Goal: Obtain resource: Obtain resource

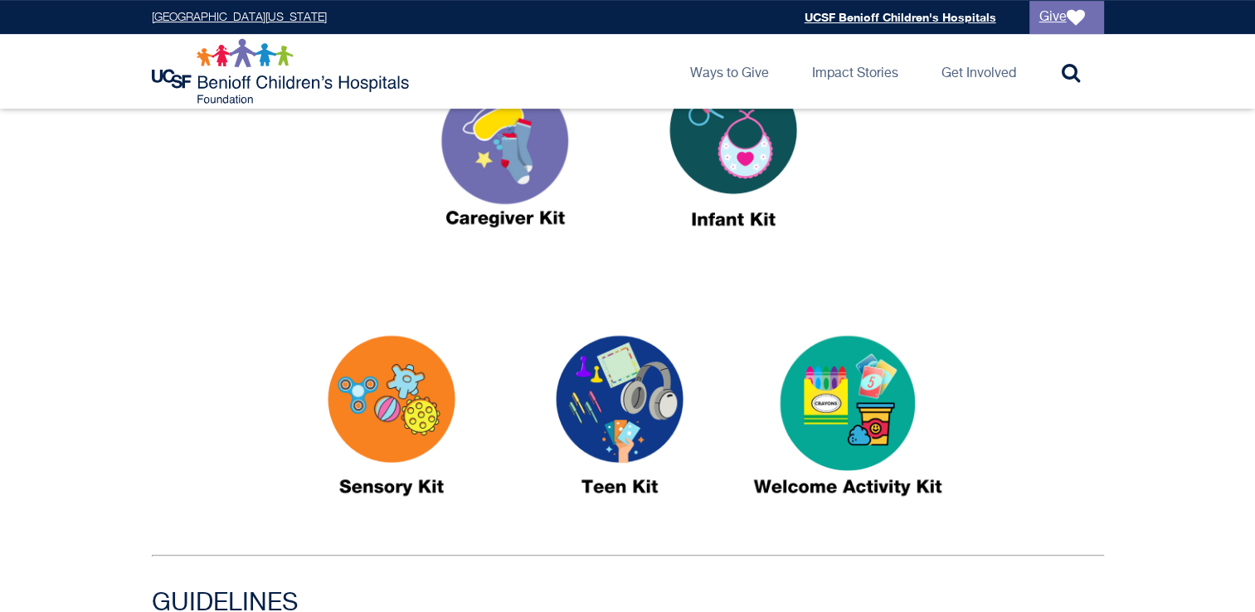
scroll to position [699, 0]
click at [649, 451] on img at bounding box center [619, 422] width 207 height 239
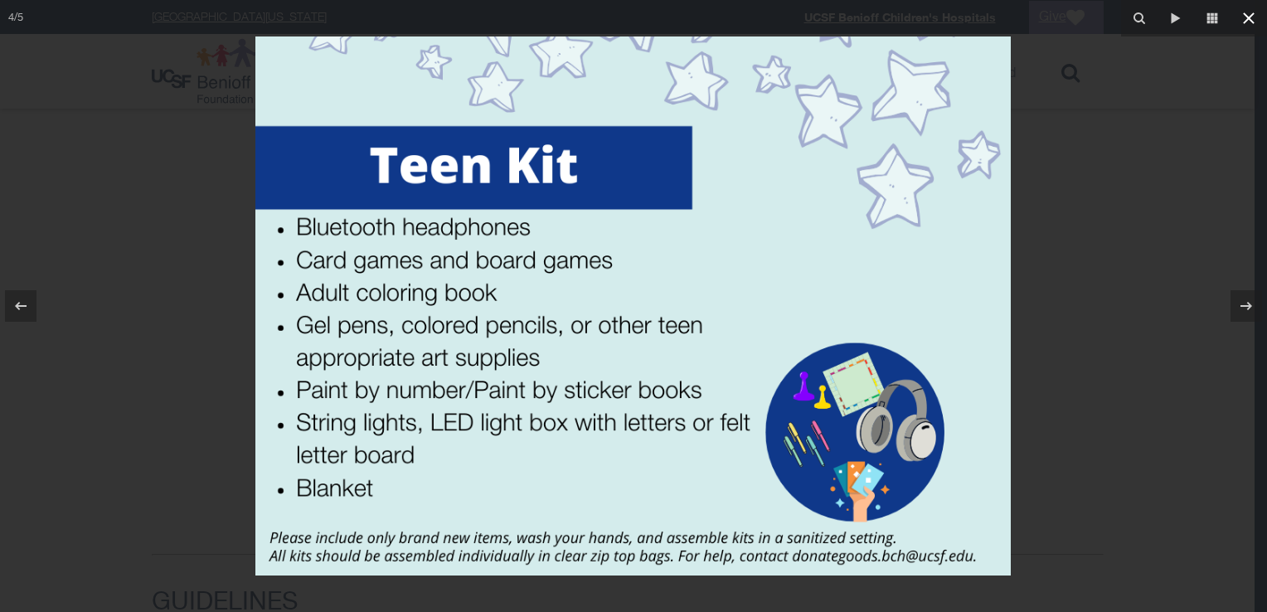
click at [783, 17] on icon at bounding box center [1249, 18] width 20 height 20
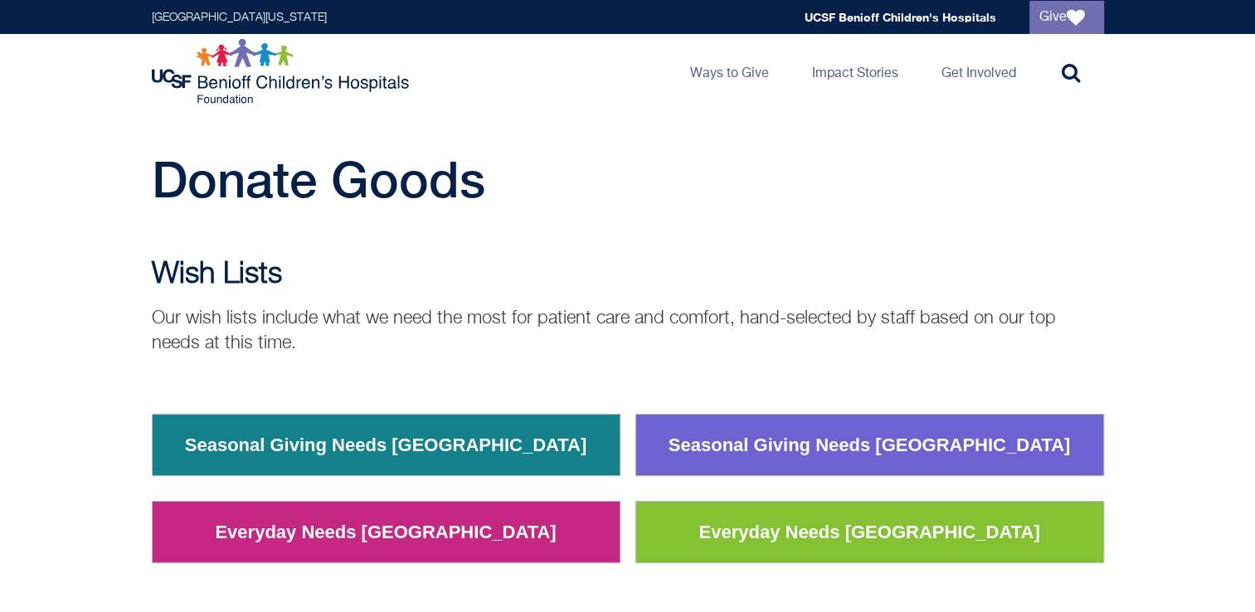
click at [828, 460] on link "Seasonal Giving Needs [GEOGRAPHIC_DATA]" at bounding box center [869, 445] width 427 height 43
